Goal: Check status: Check status

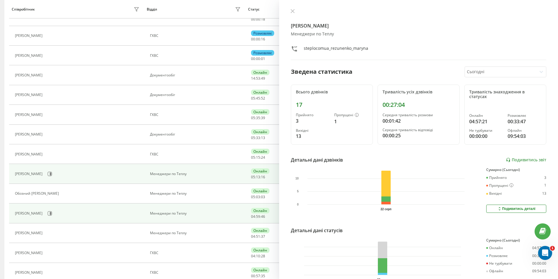
scroll to position [146, 0]
click at [52, 175] on icon at bounding box center [50, 174] width 4 height 4
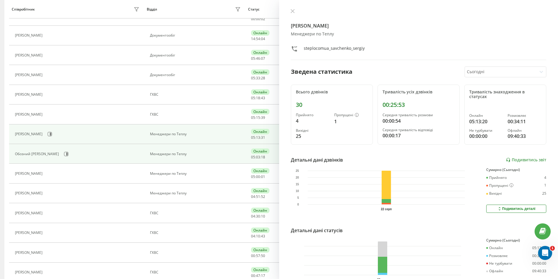
scroll to position [127, 0]
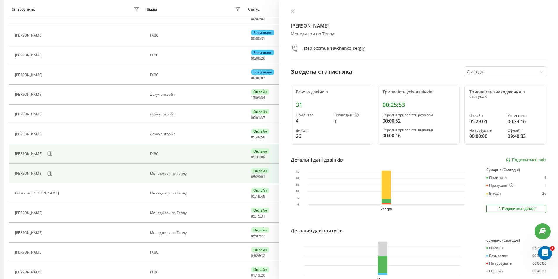
scroll to position [156, 0]
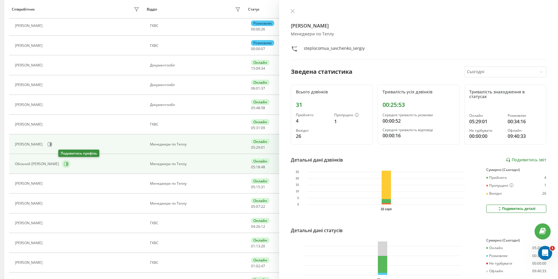
click at [62, 160] on button at bounding box center [66, 164] width 9 height 9
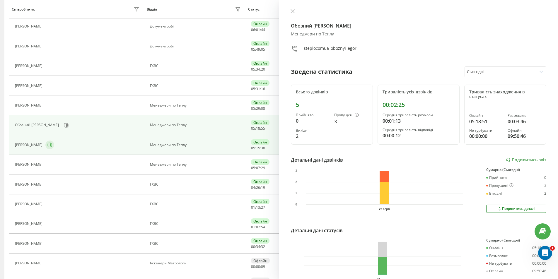
scroll to position [195, 0]
click at [51, 146] on icon at bounding box center [50, 144] width 1 height 3
